Goal: Contribute content: Add original content to the website for others to see

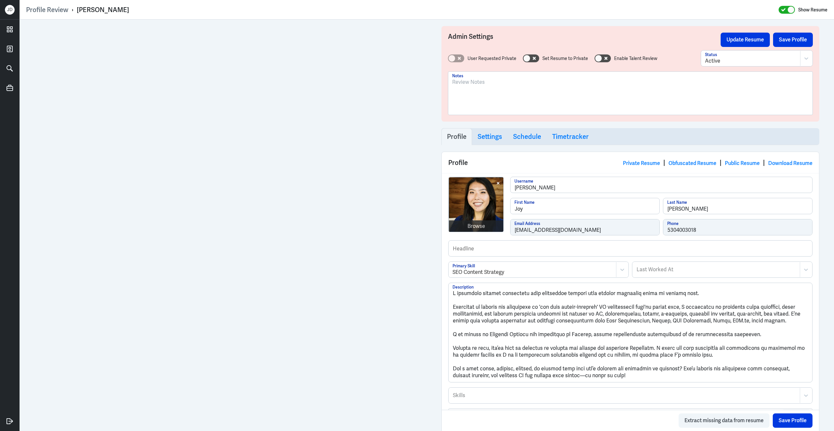
scroll to position [392, 0]
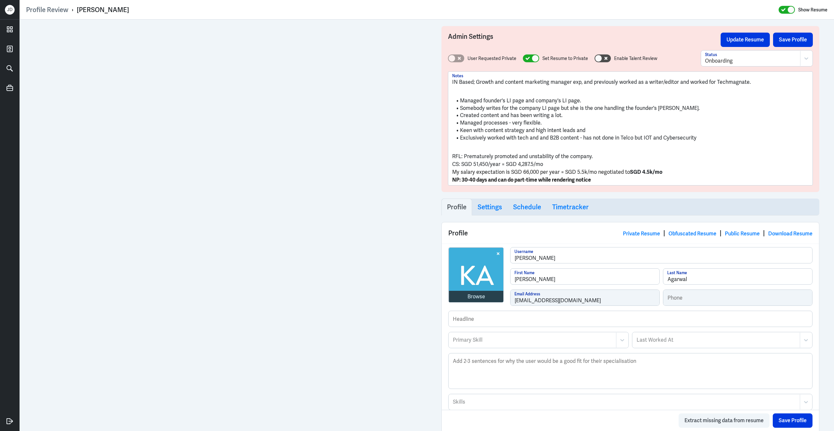
scroll to position [343, 0]
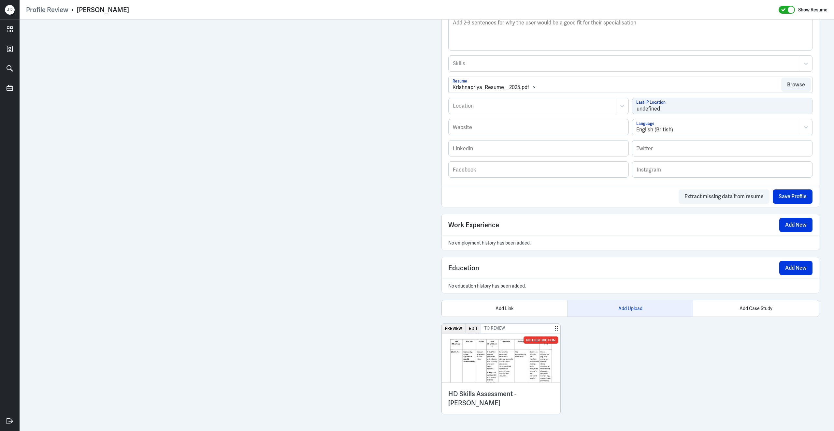
click at [626, 311] on div "Add Upload" at bounding box center [630, 308] width 126 height 16
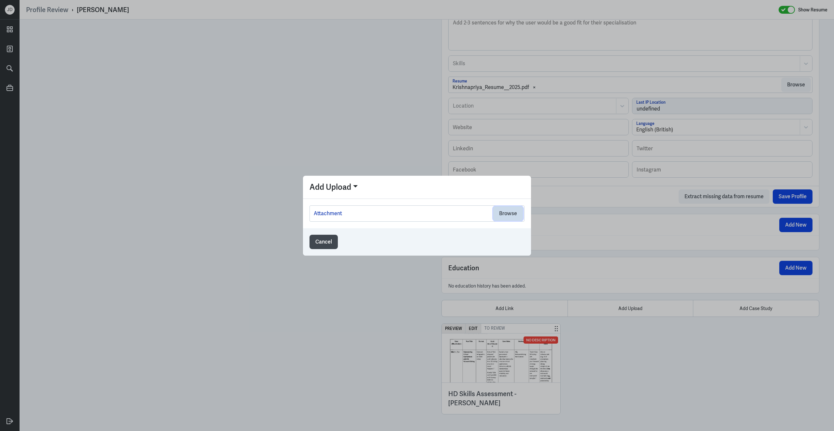
click at [519, 214] on button "Browse" at bounding box center [508, 213] width 30 height 14
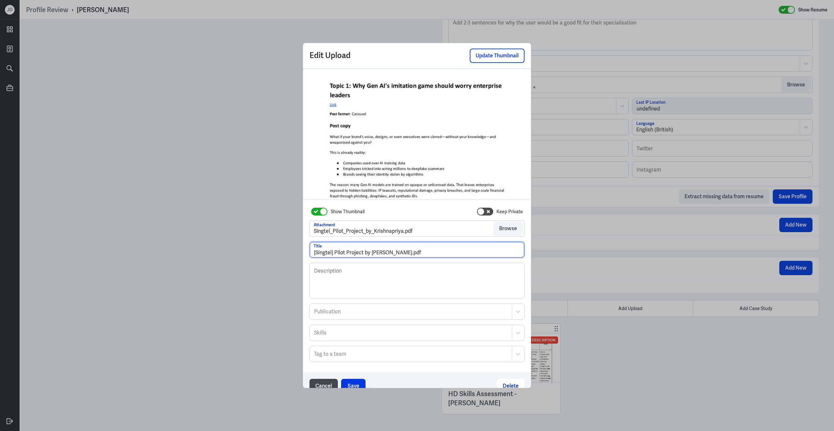
drag, startPoint x: 401, startPoint y: 254, endPoint x: 434, endPoint y: 252, distance: 33.6
click at [434, 253] on input "[Singtel] Pilot Project by Krishnapriya.pdf" at bounding box center [417, 250] width 214 height 16
type input "[Singtel] Pilot Project by Krishnapriya"
click at [356, 385] on button "Save" at bounding box center [353, 385] width 24 height 14
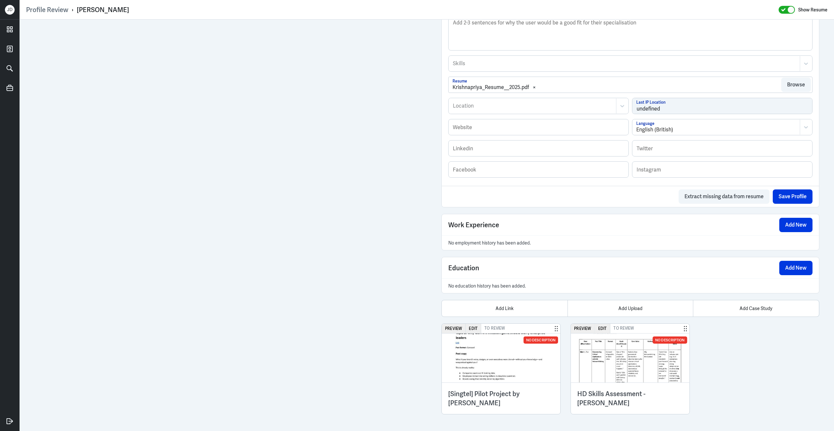
scroll to position [336, 0]
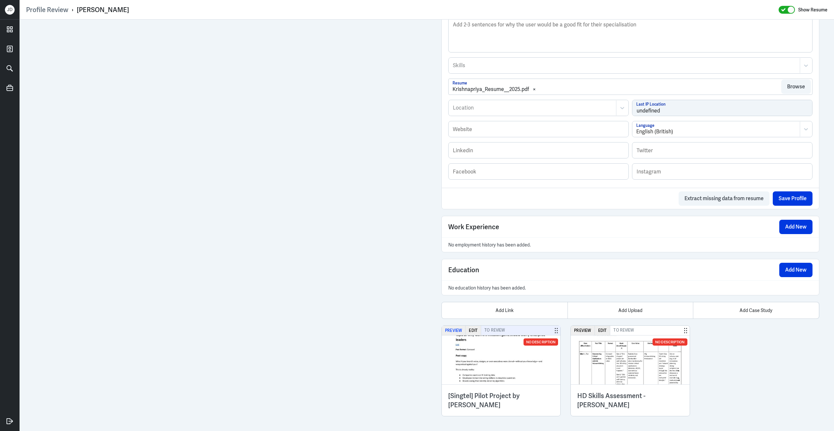
click at [459, 335] on button "Preview" at bounding box center [454, 329] width 24 height 9
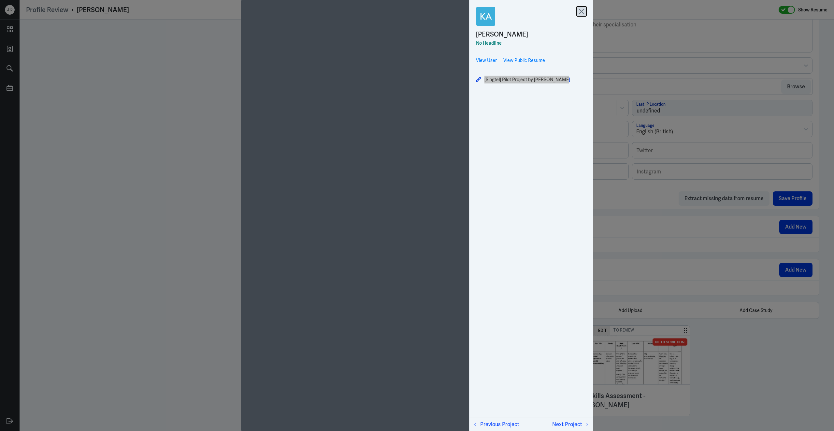
click at [583, 13] on icon at bounding box center [581, 12] width 10 height 10
